Goal: Task Accomplishment & Management: Complete application form

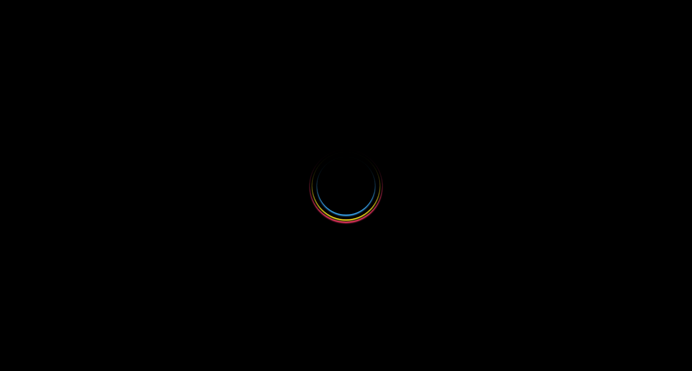
select select
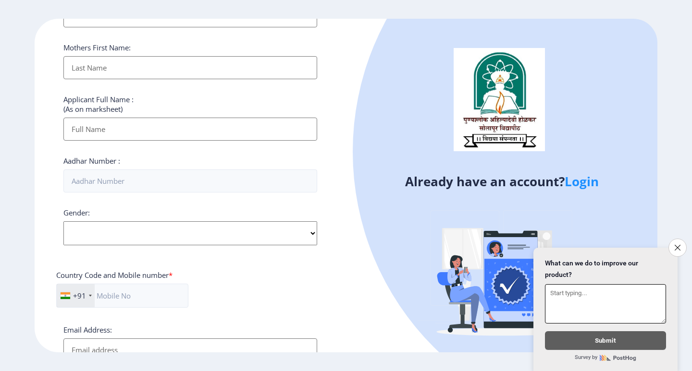
scroll to position [334, 0]
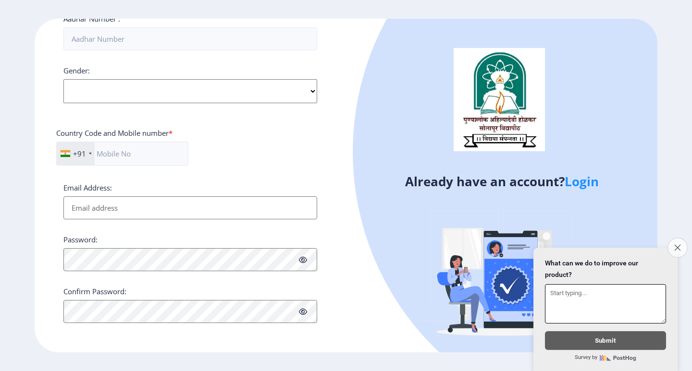
click at [675, 239] on button "Close survey" at bounding box center [677, 248] width 20 height 20
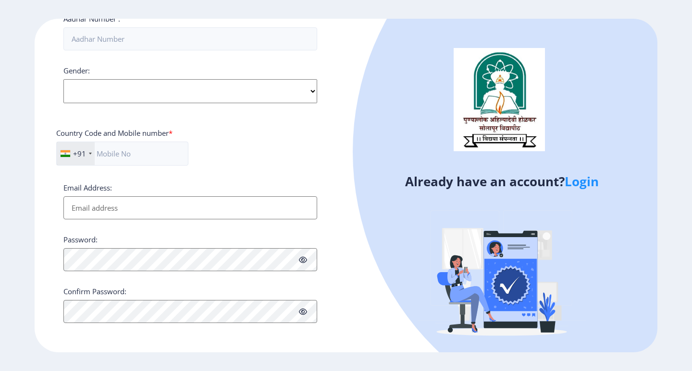
click at [587, 183] on link "Login" at bounding box center [582, 181] width 34 height 17
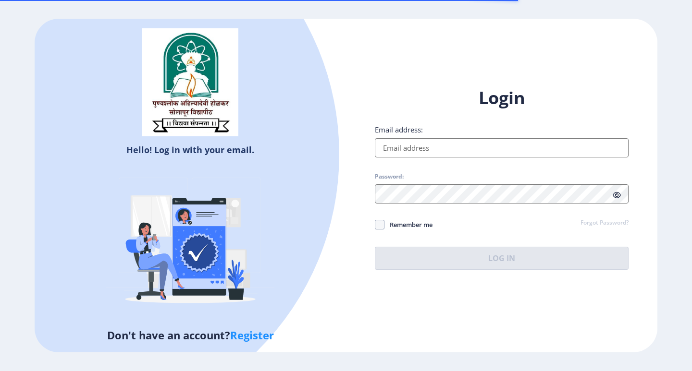
click at [460, 159] on div "Login Email address: Password: Remember me Forgot Password? Log In" at bounding box center [502, 179] width 254 height 184
click at [460, 148] on input "Email address:" at bounding box center [502, 147] width 254 height 19
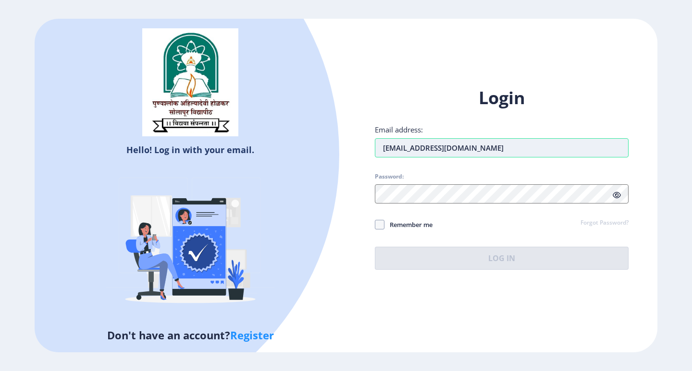
click at [408, 149] on input "[EMAIL_ADDRESS][DOMAIN_NAME]" at bounding box center [502, 147] width 254 height 19
type input "[EMAIL_ADDRESS][DOMAIN_NAME]"
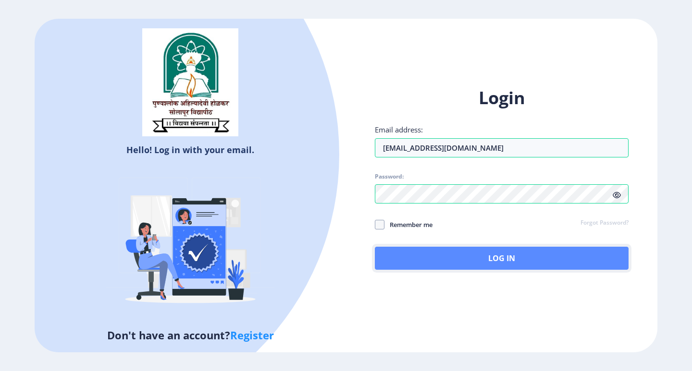
click at [421, 250] on button "Log In" at bounding box center [502, 258] width 254 height 23
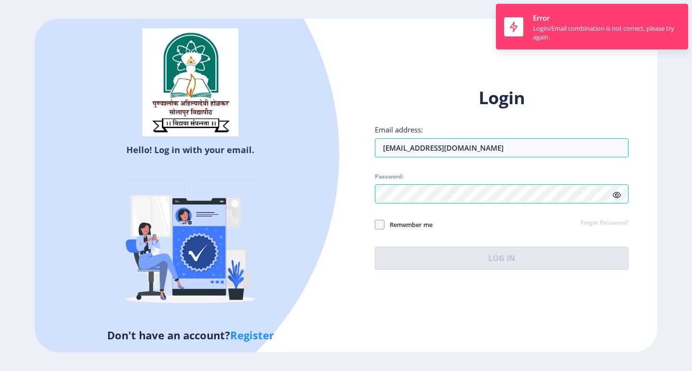
click at [336, 326] on div "Hello! Log in with your email. Don't have an account? Register" at bounding box center [190, 186] width 311 height 334
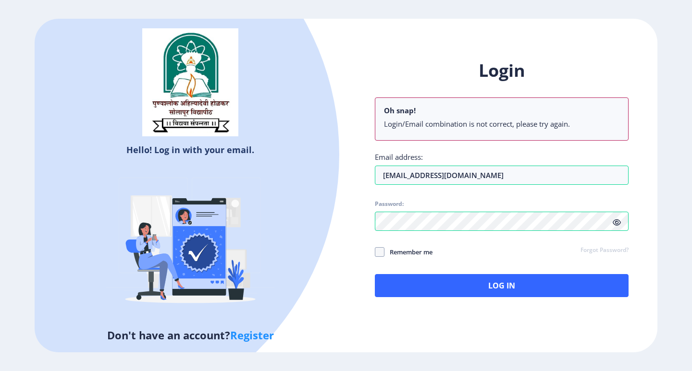
select select
